Goal: Task Accomplishment & Management: Complete application form

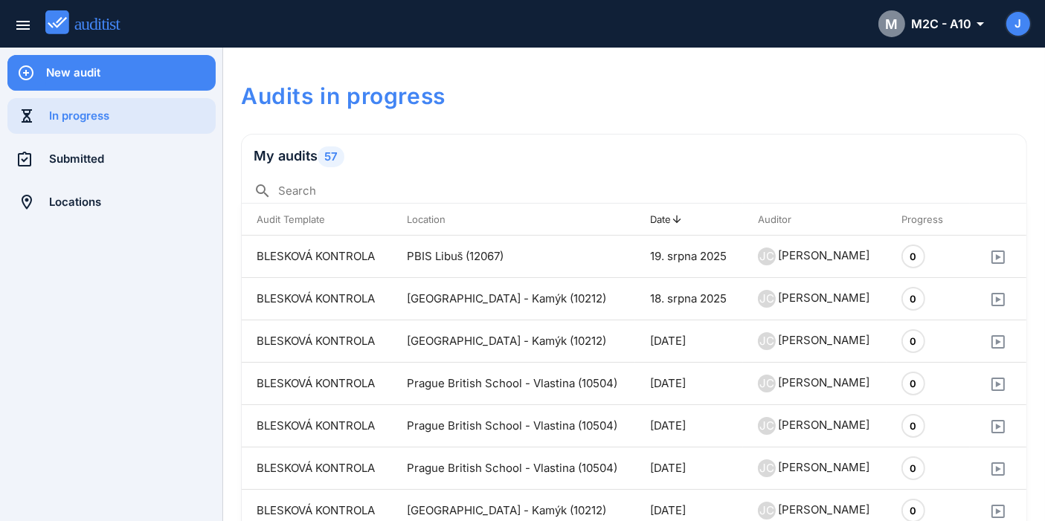
click at [135, 88] on div "New audit" at bounding box center [131, 73] width 170 height 36
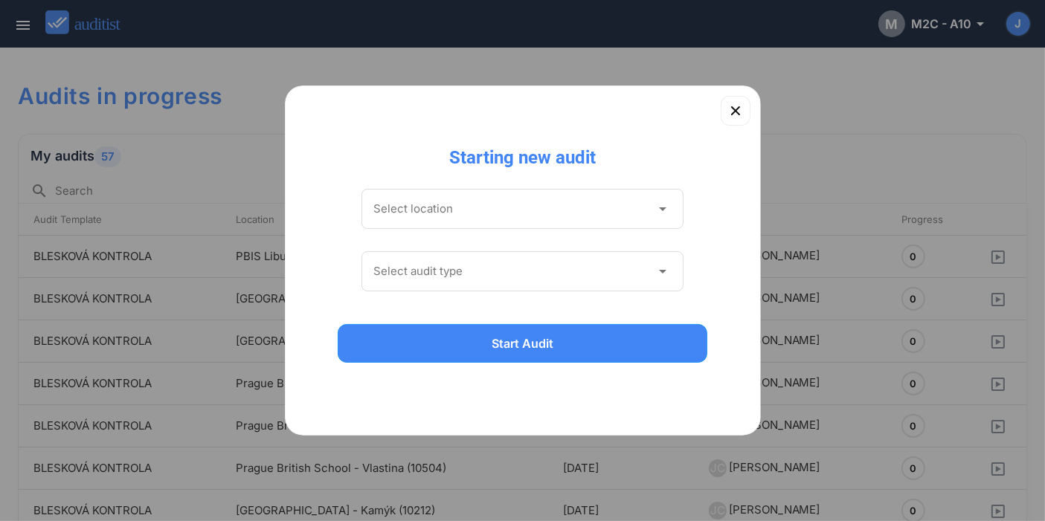
click at [650, 239] on div at bounding box center [522, 239] width 323 height 9
click at [650, 228] on div "Select location arrow_drop_down" at bounding box center [522, 209] width 323 height 40
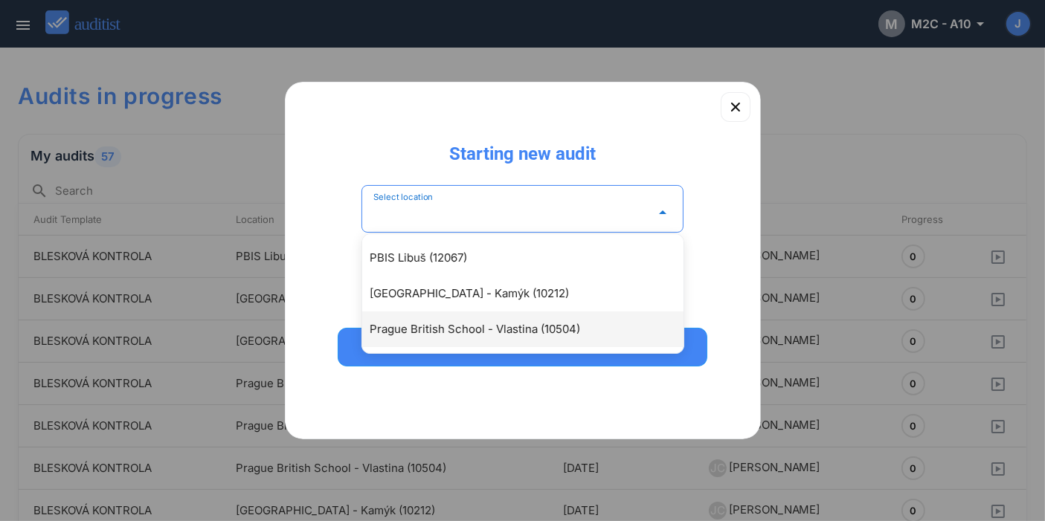
click at [571, 327] on div "Prague British School - Vlastina (10504)" at bounding box center [530, 329] width 321 height 18
type input "**********"
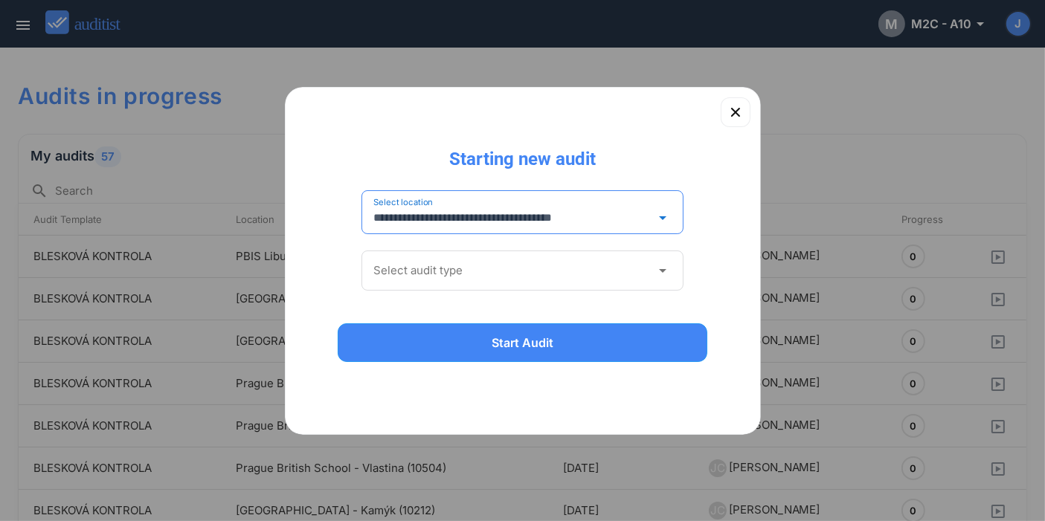
click at [560, 279] on input "Select audit type" at bounding box center [512, 271] width 278 height 24
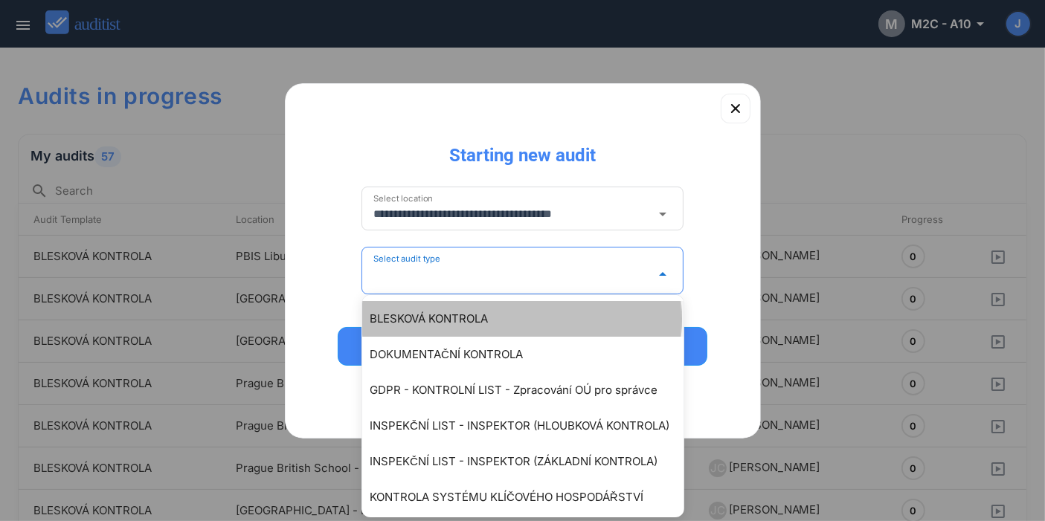
click at [549, 317] on div "BLESKOVÁ KONTROLA" at bounding box center [530, 319] width 321 height 18
type input "**********"
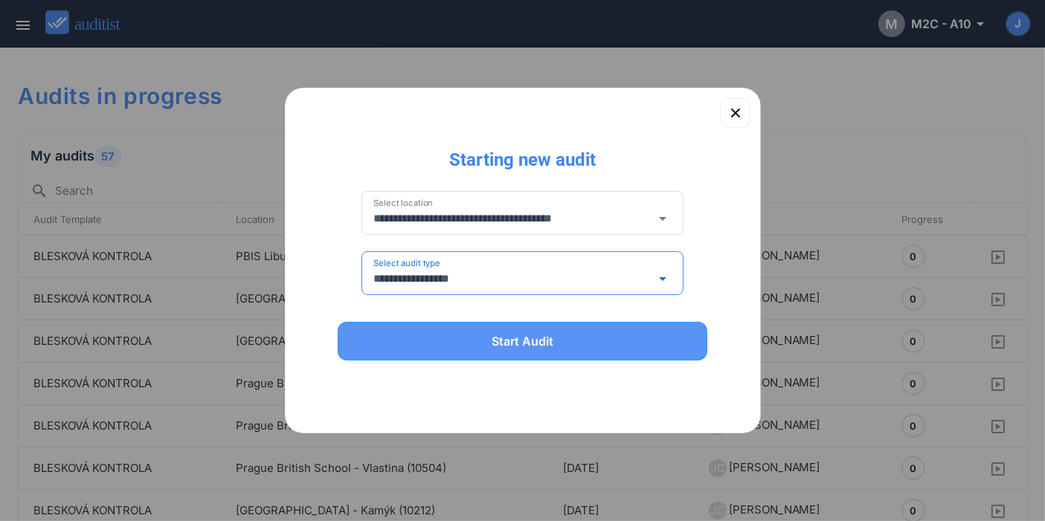
click at [549, 333] on div "Start Audit" at bounding box center [523, 341] width 332 height 18
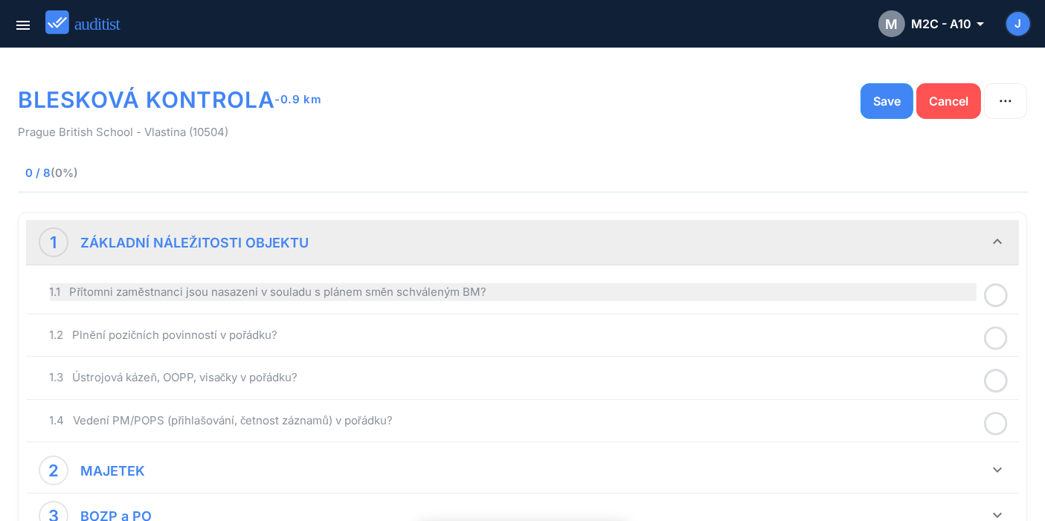
click at [437, 294] on div "1.1 Přítomni zaměstnanci jsou nasazeni v souladu s plánem směn schváleným BM?" at bounding box center [513, 292] width 927 height 18
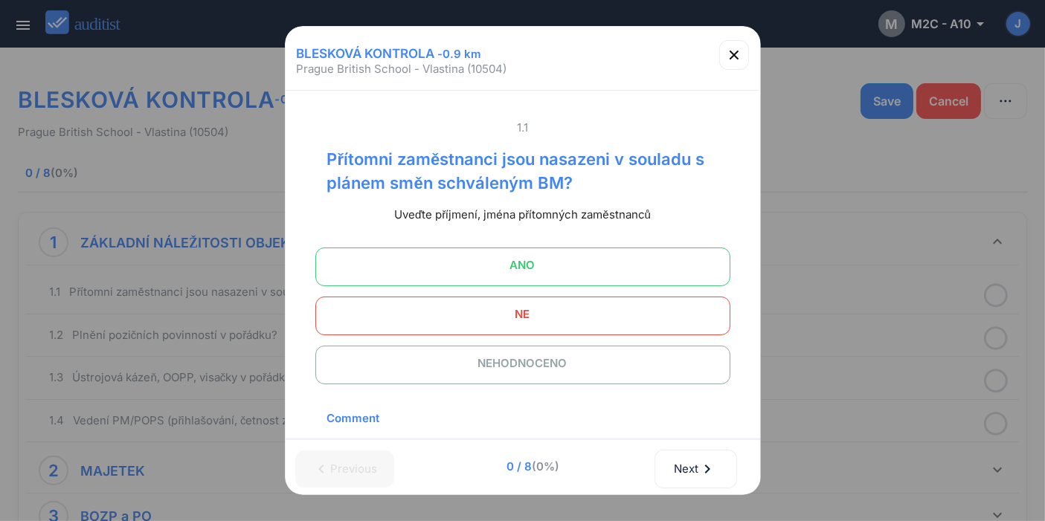
click at [563, 271] on span "ANO" at bounding box center [523, 266] width 378 height 30
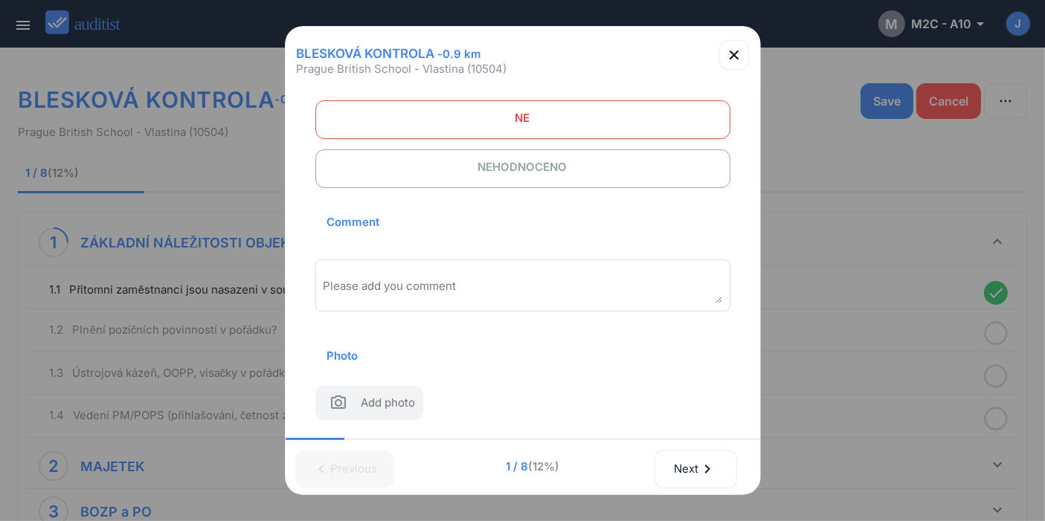
scroll to position [206, 0]
click at [514, 282] on textarea "Please add you comment" at bounding box center [522, 291] width 399 height 25
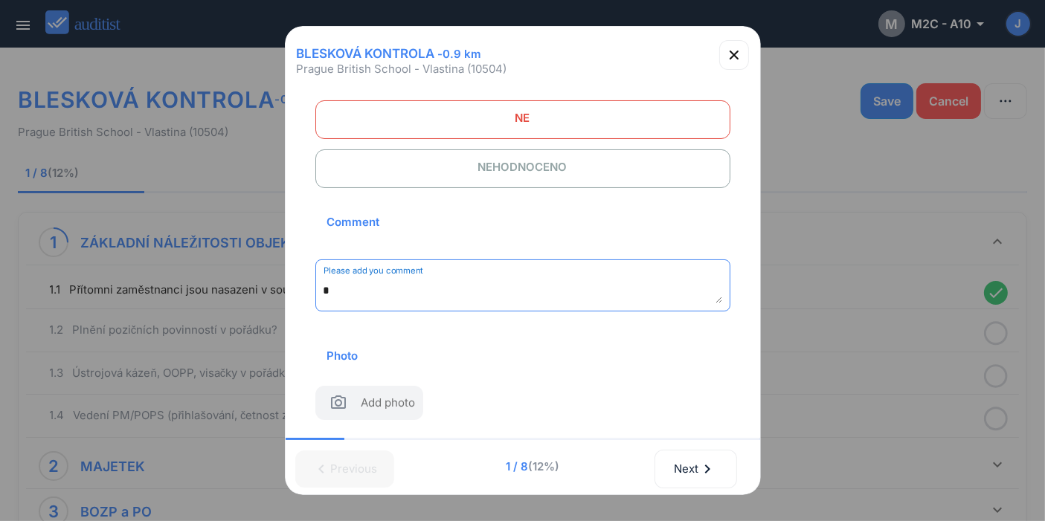
scroll to position [199, 0]
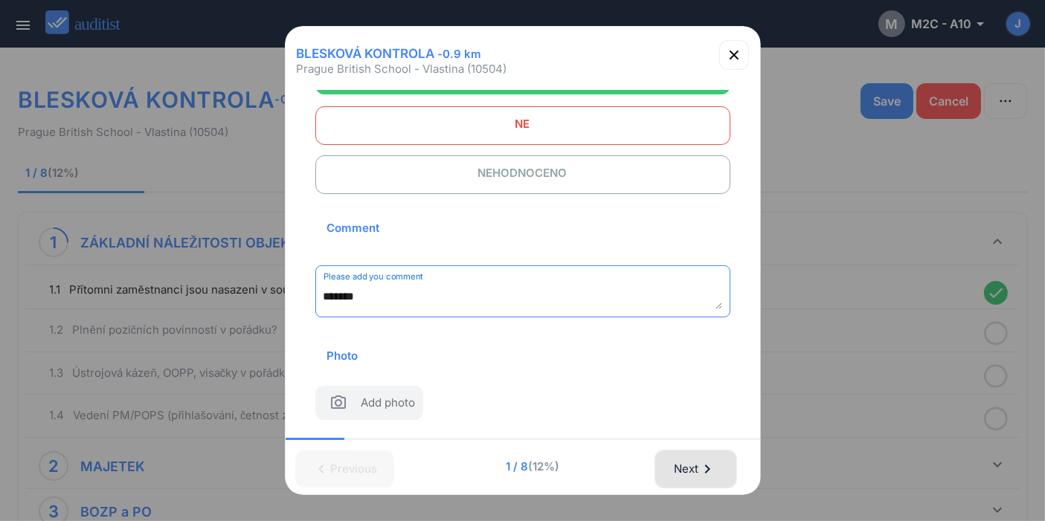
type textarea "*******"
click at [686, 463] on div "Next chevron_right" at bounding box center [696, 469] width 44 height 33
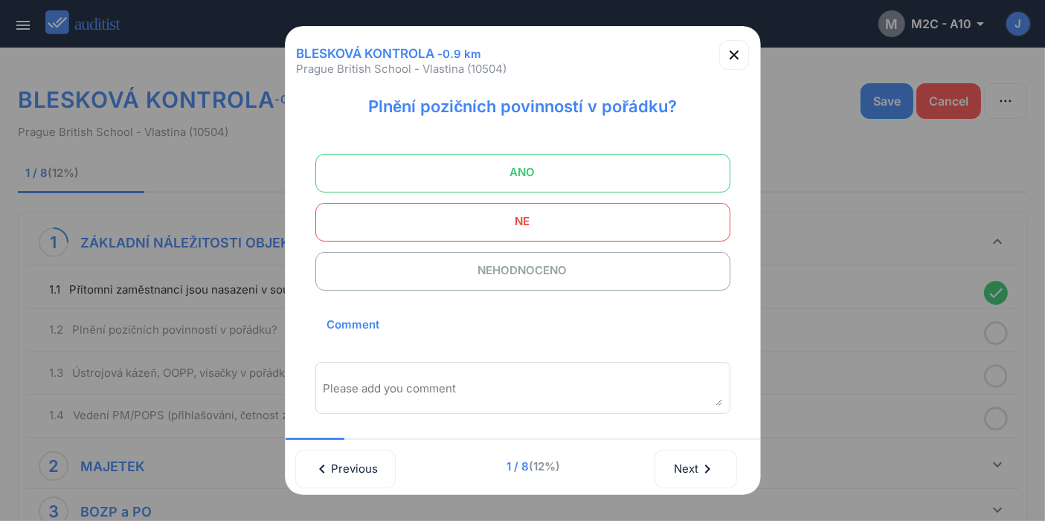
scroll to position [0, 0]
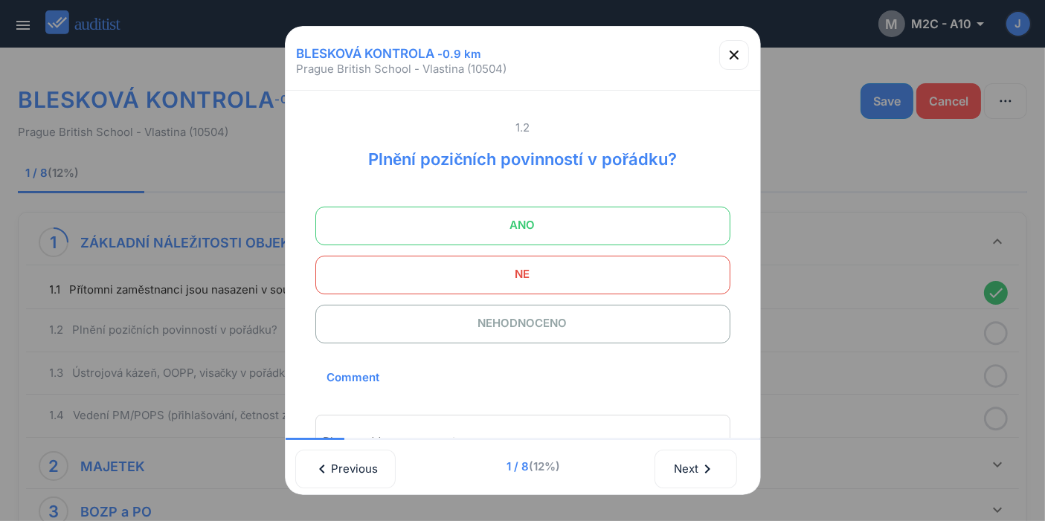
click at [592, 229] on span "ANO" at bounding box center [523, 225] width 378 height 30
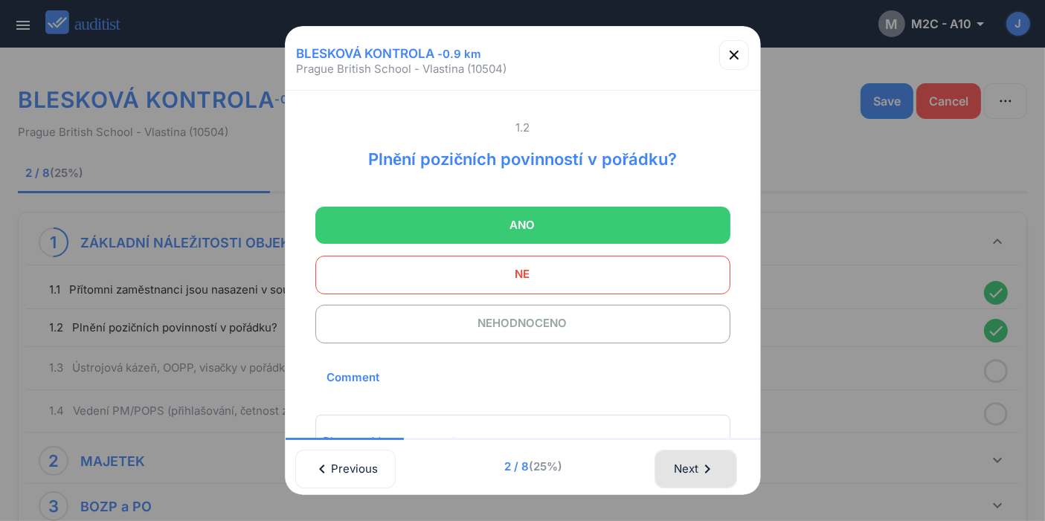
click at [683, 468] on div "Next chevron_right" at bounding box center [696, 469] width 44 height 33
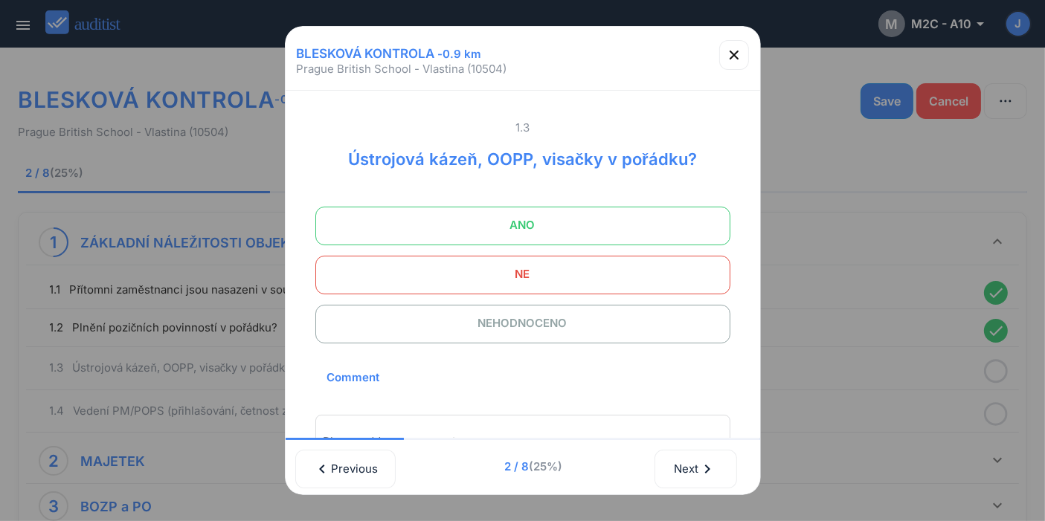
click at [603, 233] on span "ANO" at bounding box center [523, 225] width 378 height 30
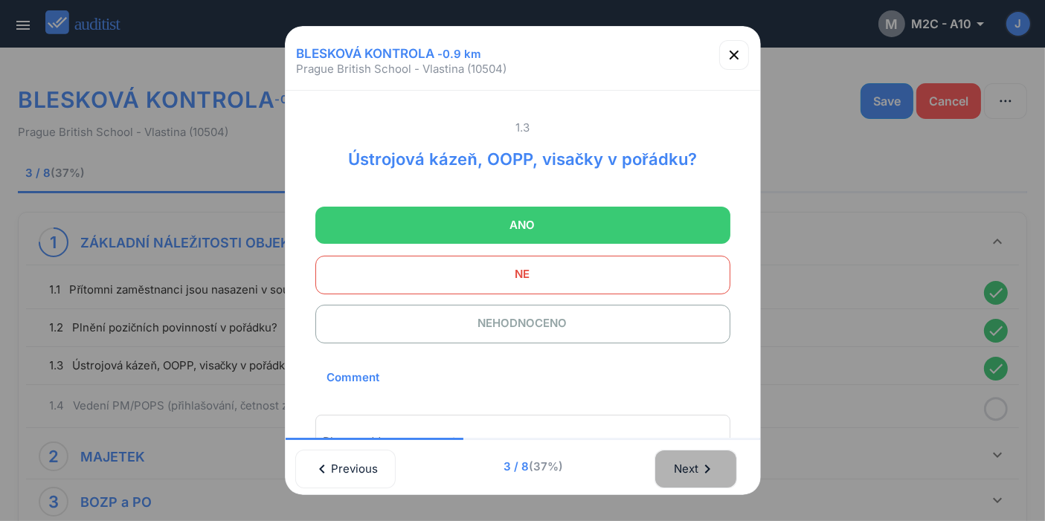
click at [699, 471] on div "Next chevron_right" at bounding box center [696, 469] width 44 height 33
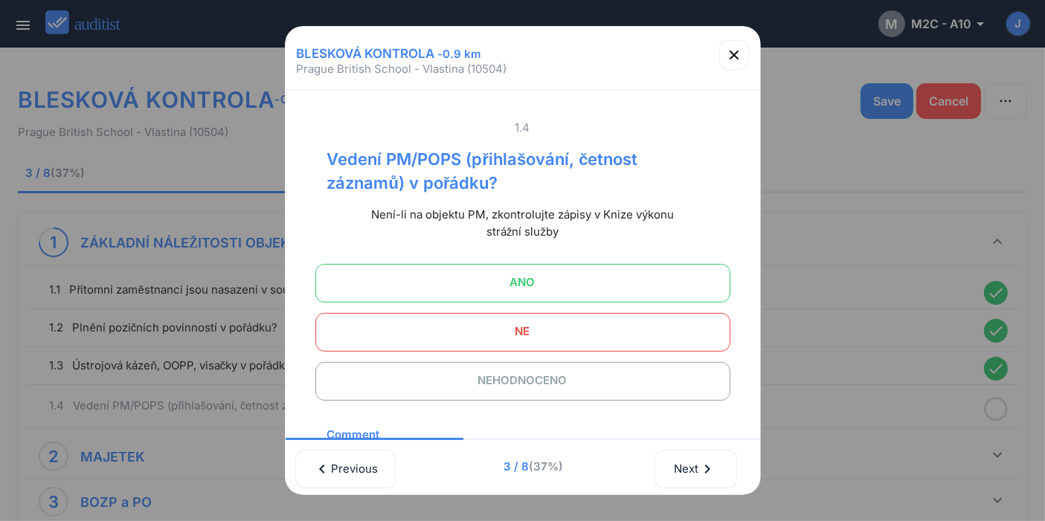
click at [552, 290] on span "ANO" at bounding box center [523, 283] width 378 height 30
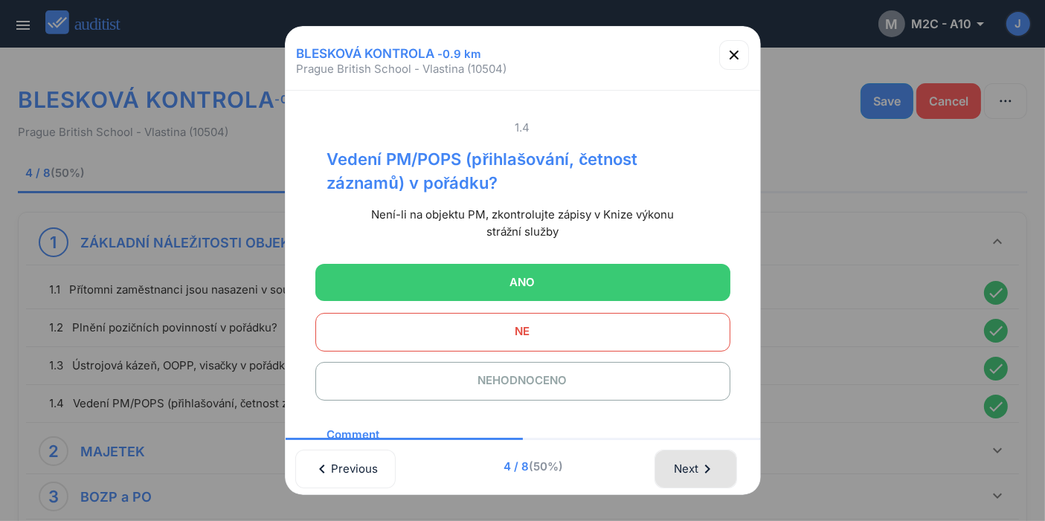
click at [686, 487] on button "Next chevron_right" at bounding box center [695, 469] width 83 height 39
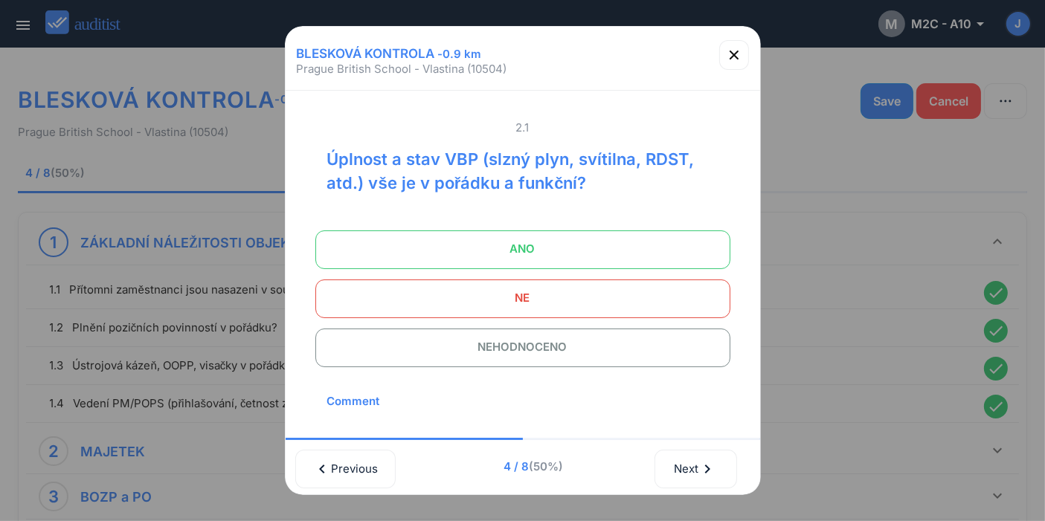
click at [533, 258] on span "ANO" at bounding box center [523, 249] width 378 height 30
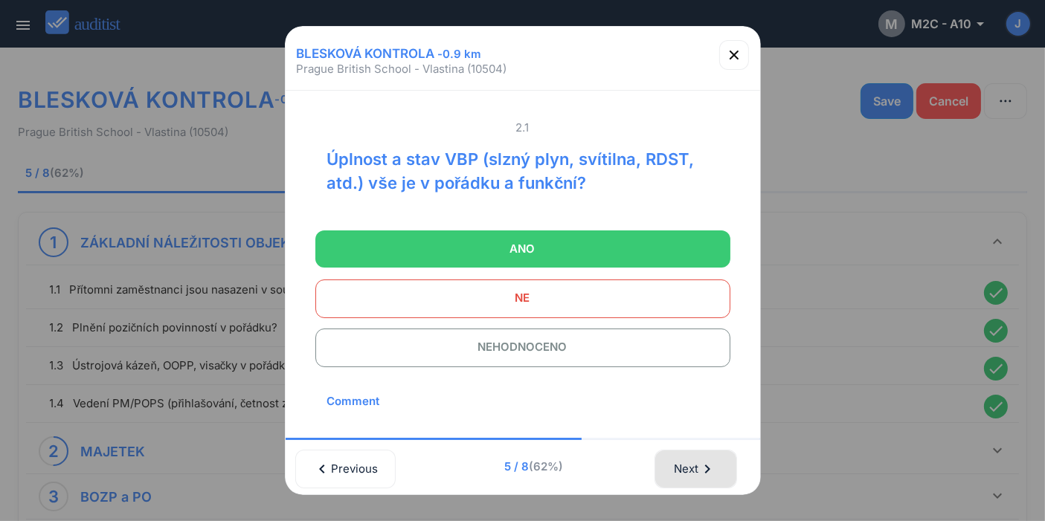
click at [677, 469] on div "Next chevron_right" at bounding box center [696, 469] width 44 height 33
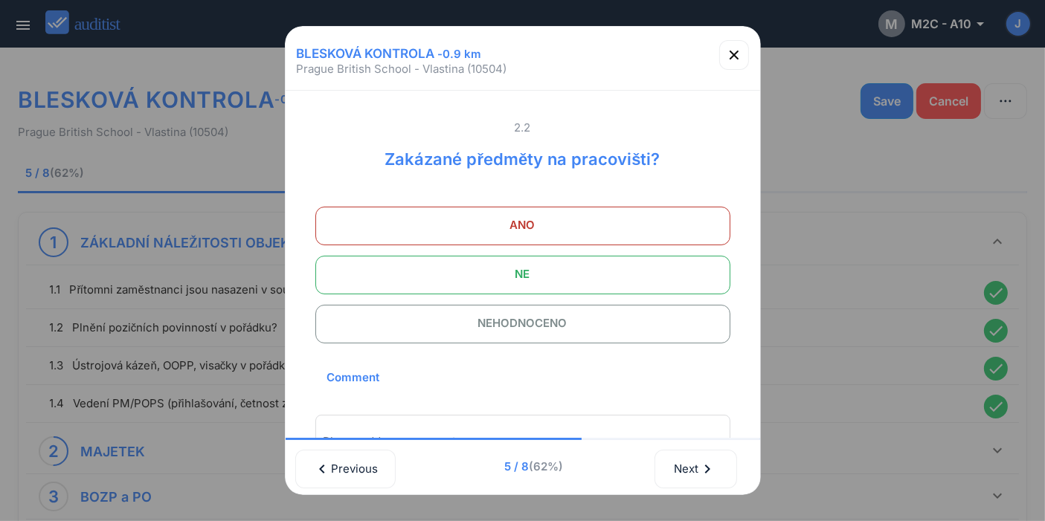
click at [561, 281] on span "NE" at bounding box center [523, 274] width 378 height 30
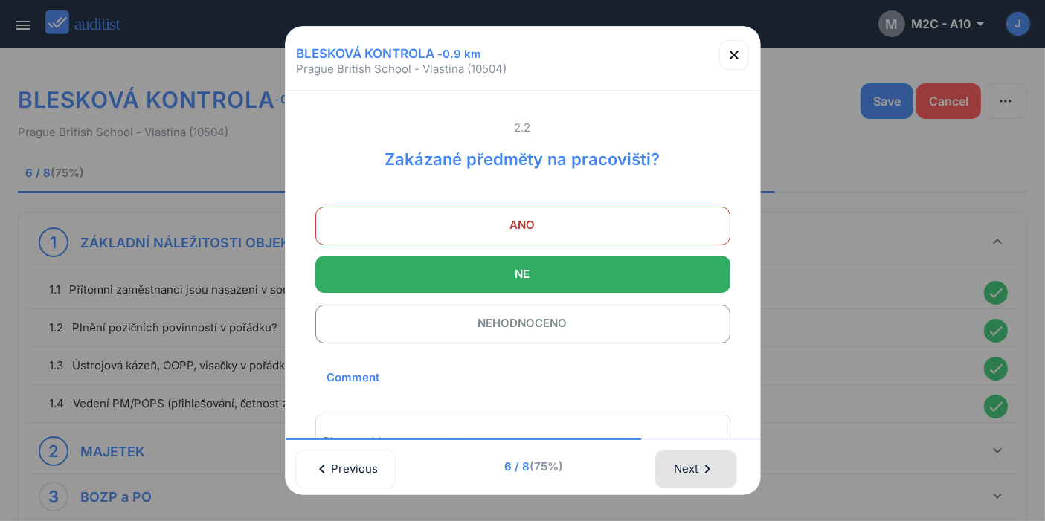
click at [697, 460] on div "Next chevron_right" at bounding box center [696, 469] width 44 height 33
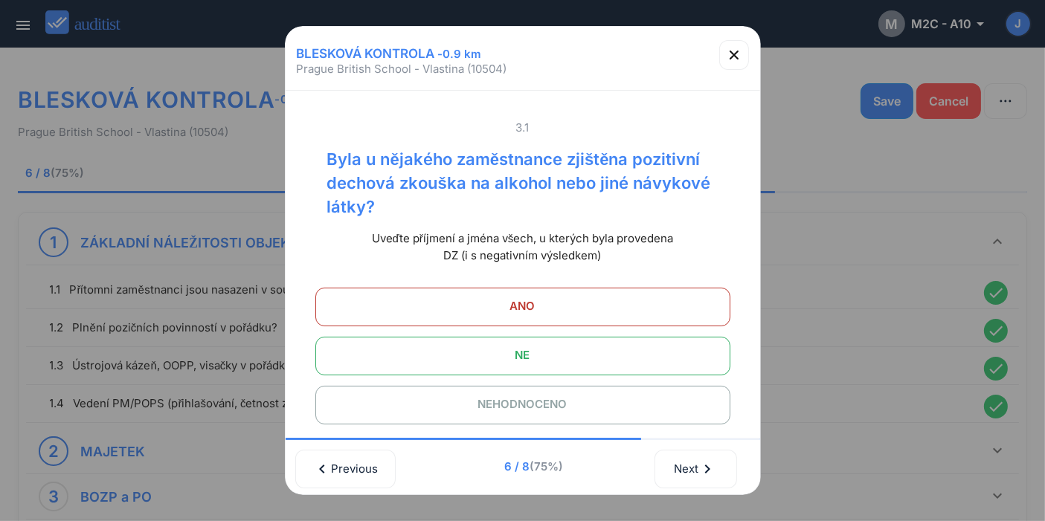
click at [575, 358] on span "NE" at bounding box center [523, 356] width 378 height 30
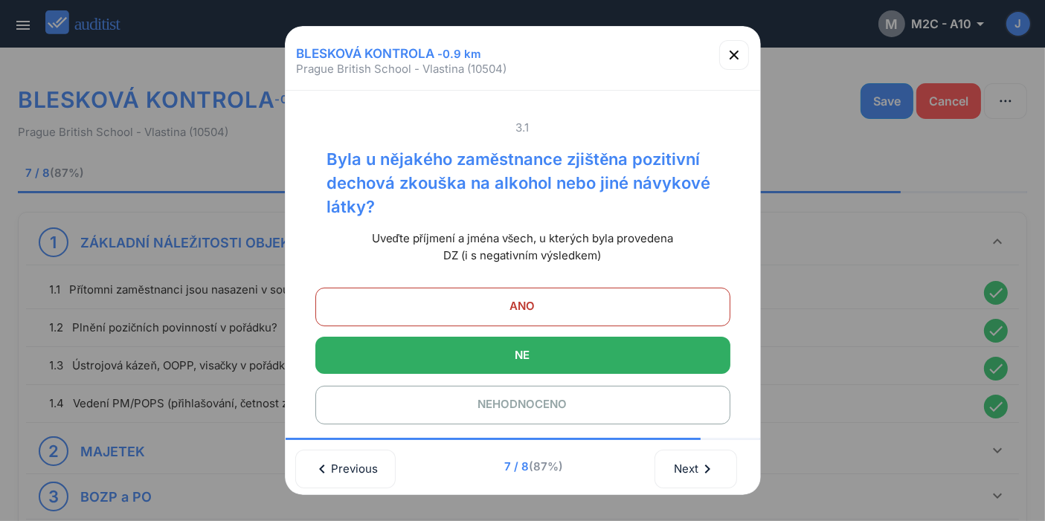
scroll to position [246, 0]
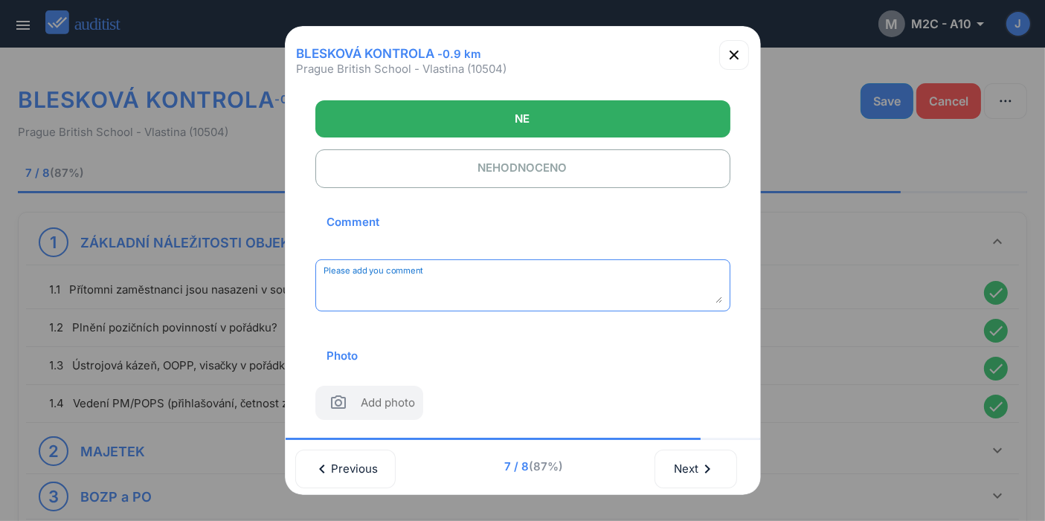
click at [517, 281] on textarea "Please add you comment" at bounding box center [522, 291] width 399 height 25
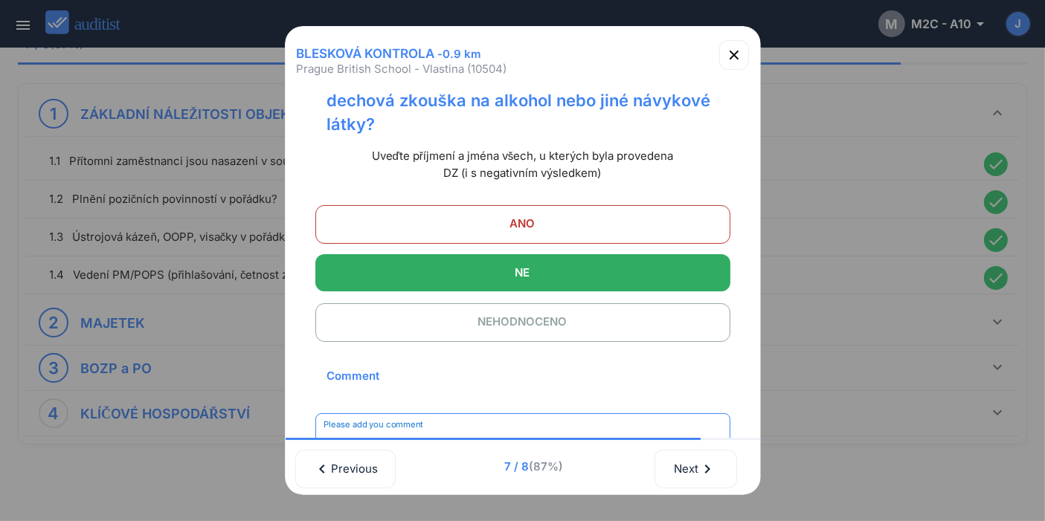
scroll to position [165, 0]
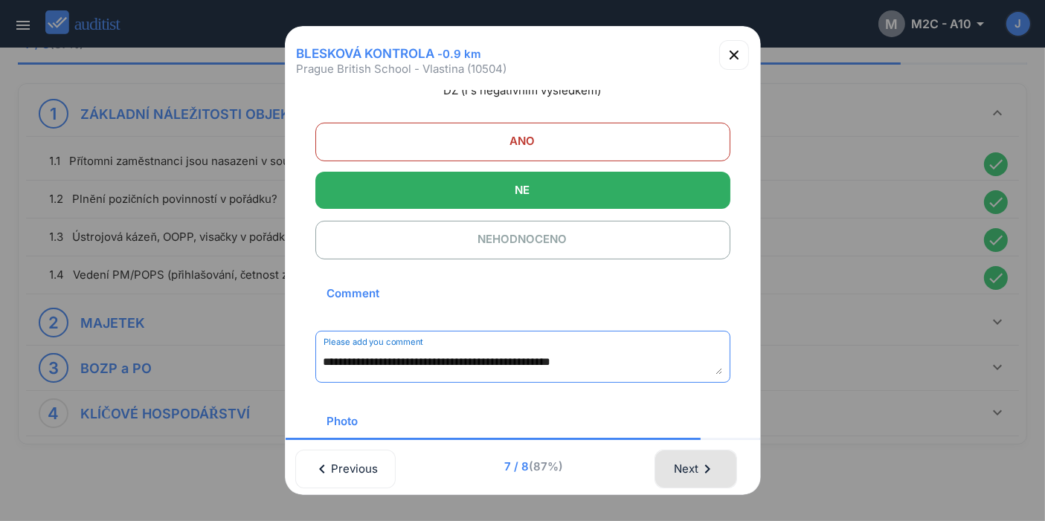
type textarea "**********"
click at [714, 477] on icon "chevron_right" at bounding box center [708, 469] width 18 height 18
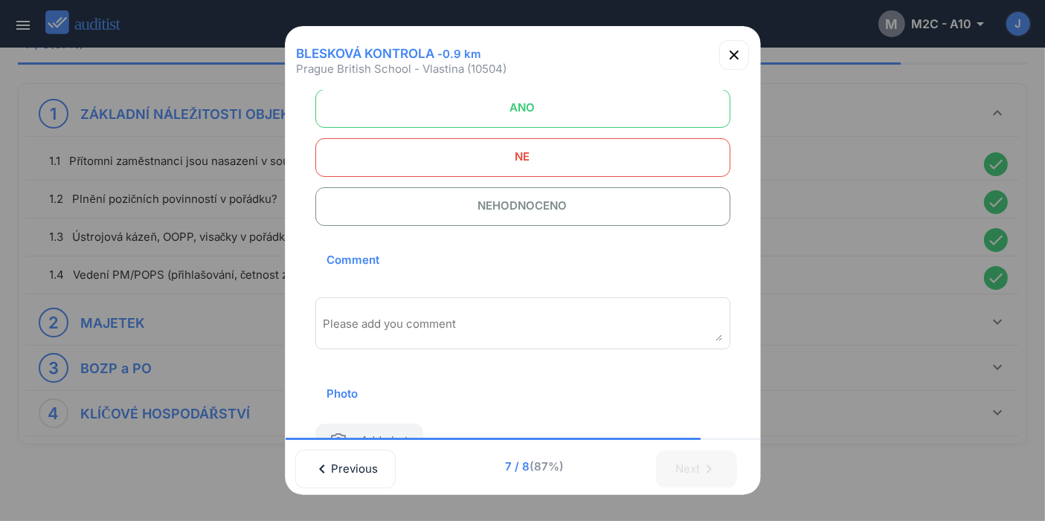
scroll to position [0, 0]
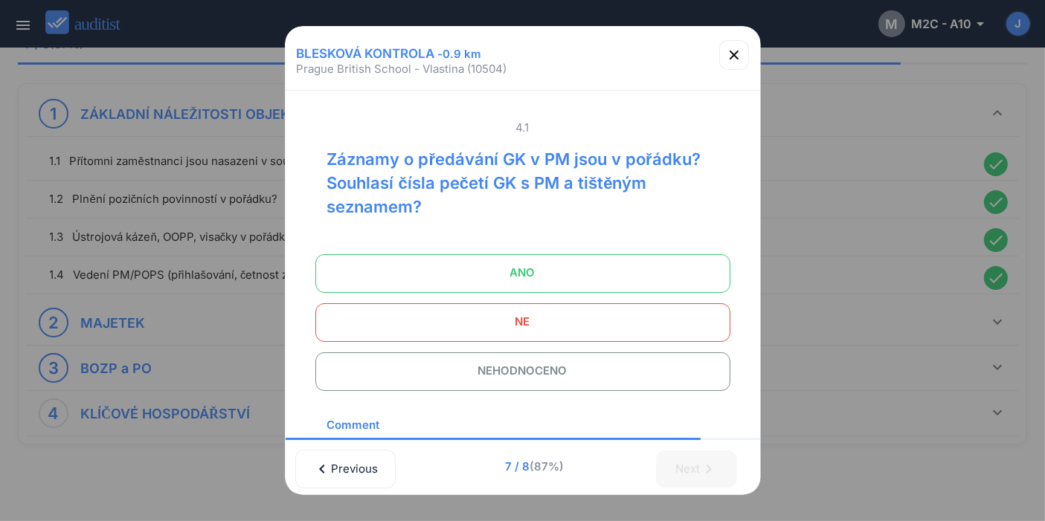
click at [584, 269] on span "ANO" at bounding box center [523, 273] width 378 height 30
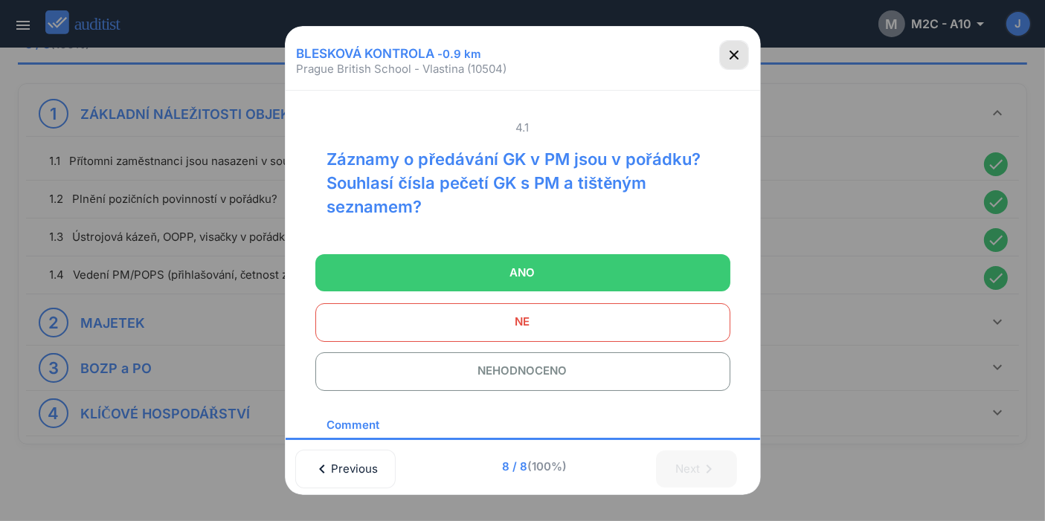
click at [741, 50] on icon "button" at bounding box center [734, 55] width 18 height 18
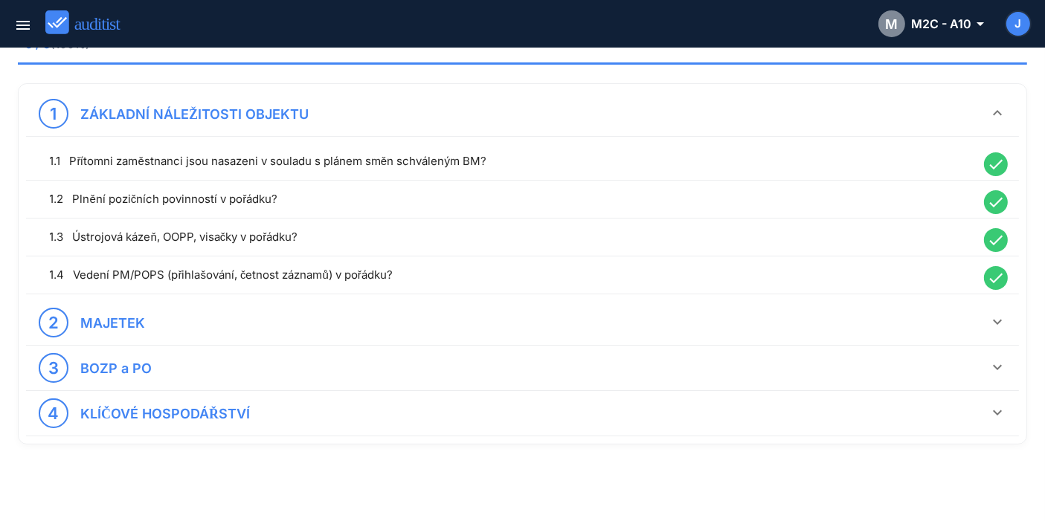
scroll to position [31, 0]
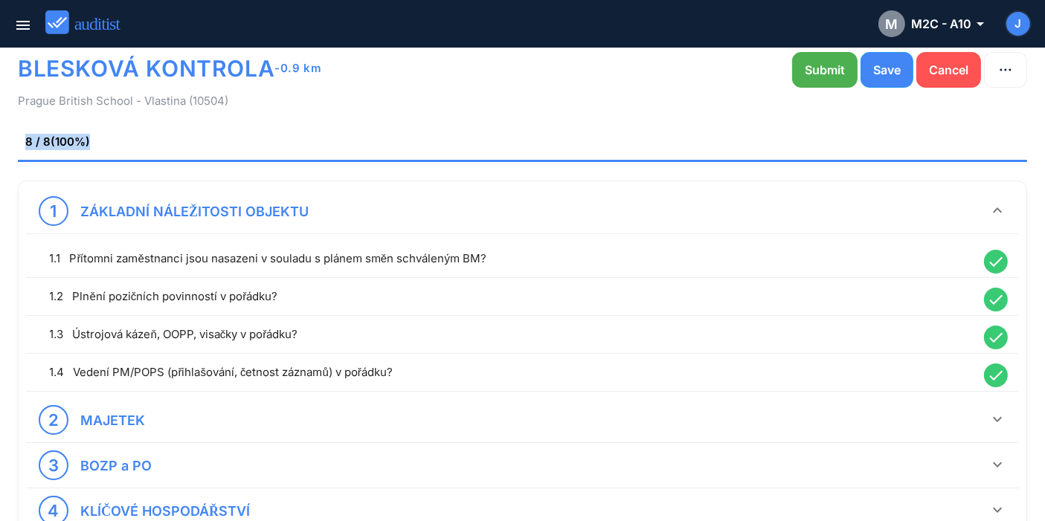
drag, startPoint x: 958, startPoint y: 108, endPoint x: 949, endPoint y: 127, distance: 21.0
click at [957, 114] on div "BLESKOVÁ KONTROLA - 0.9 km Submit Save Cancel [GEOGRAPHIC_DATA] - Vlastina (105…" at bounding box center [522, 319] width 1009 height 570
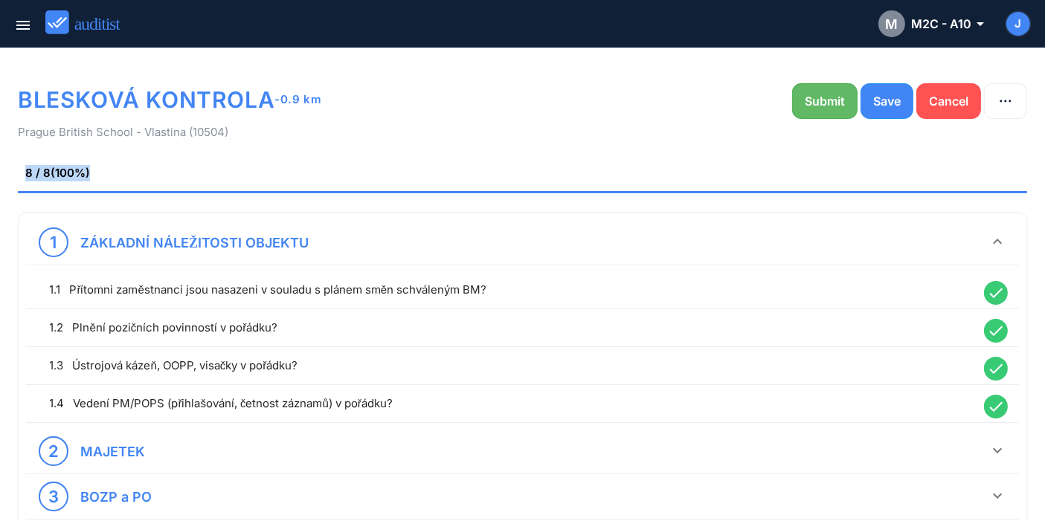
click at [836, 102] on div "Submit" at bounding box center [824, 101] width 40 height 18
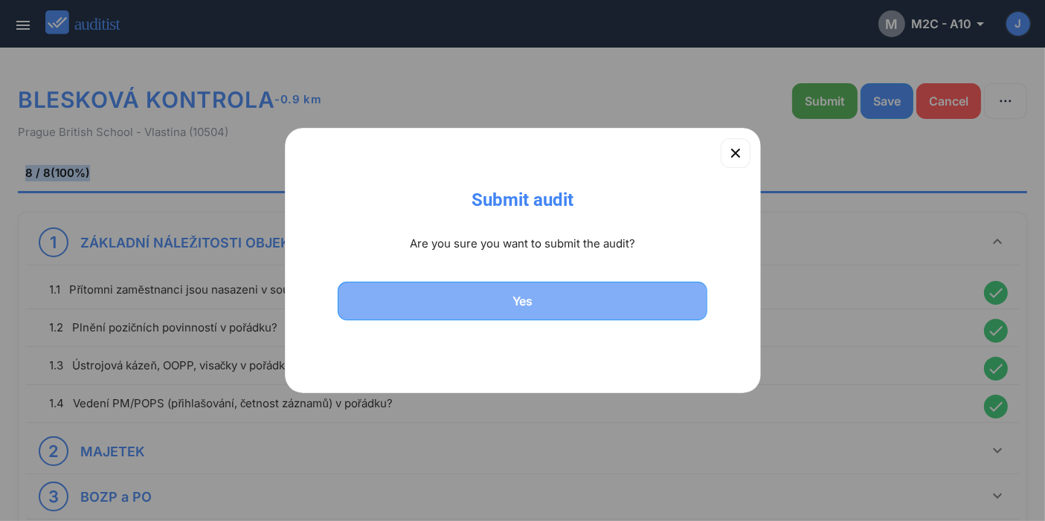
click at [604, 306] on div "Yes" at bounding box center [523, 301] width 332 height 18
